Goal: Information Seeking & Learning: Understand process/instructions

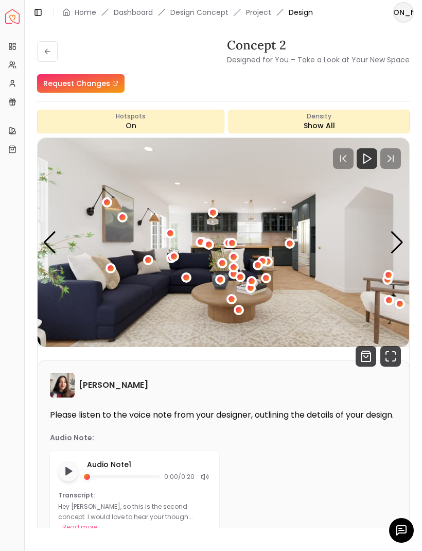
click at [14, 18] on img "Spacejoy" at bounding box center [12, 16] width 14 height 14
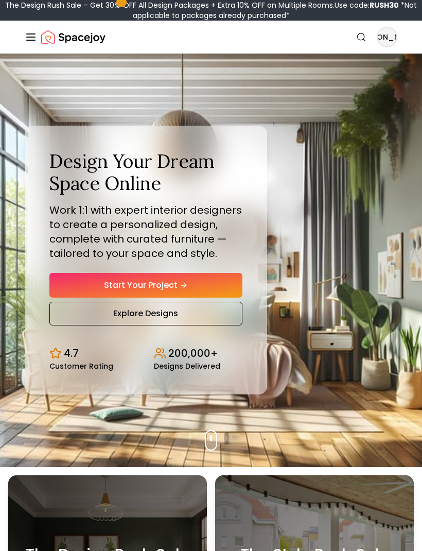
click at [28, 37] on line "Global" at bounding box center [31, 37] width 8 height 0
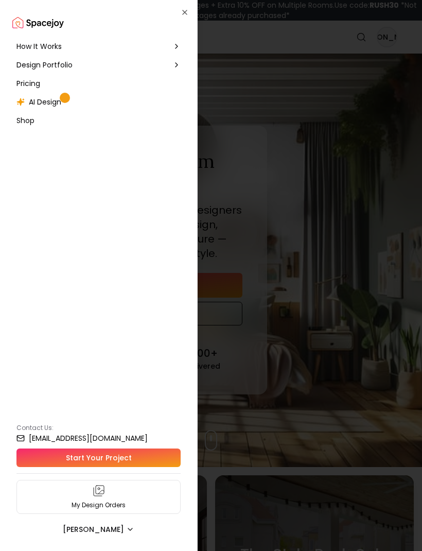
click at [179, 49] on icon at bounding box center [176, 46] width 8 height 8
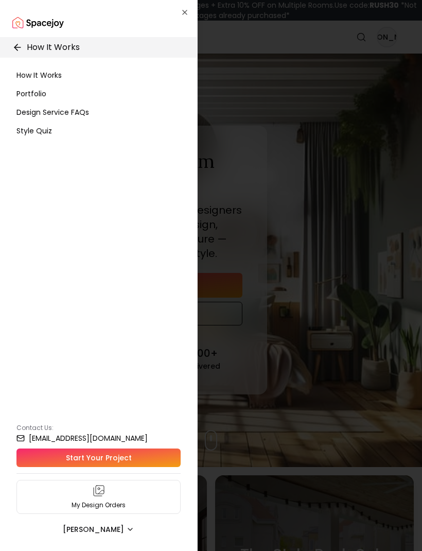
click at [54, 81] on div "How It Works" at bounding box center [98, 75] width 172 height 19
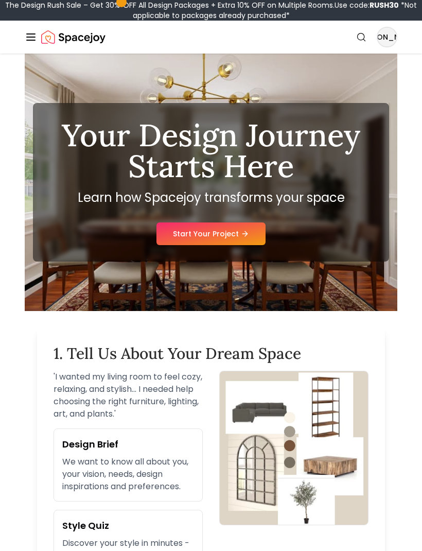
click at [31, 33] on icon "Global" at bounding box center [31, 37] width 12 height 12
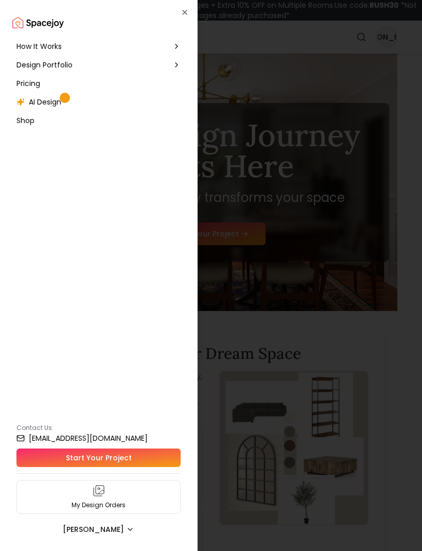
click at [36, 86] on span "Pricing" at bounding box center [28, 83] width 24 height 10
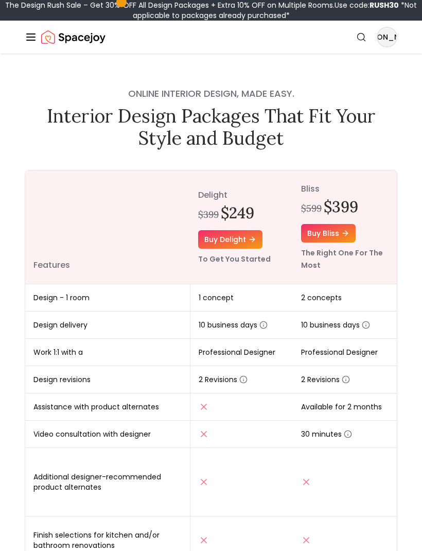
click at [387, 148] on h1 "Interior Design Packages That Fit Your Style and Budget" at bounding box center [211, 127] width 373 height 44
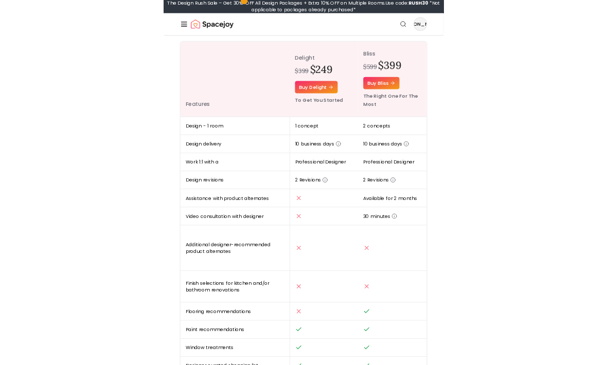
scroll to position [203, 0]
